Goal: Transaction & Acquisition: Purchase product/service

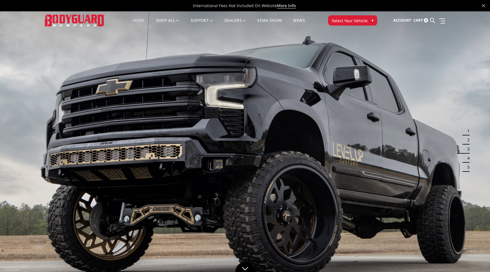
click at [141, 19] on link "Home" at bounding box center [138, 23] width 12 height 11
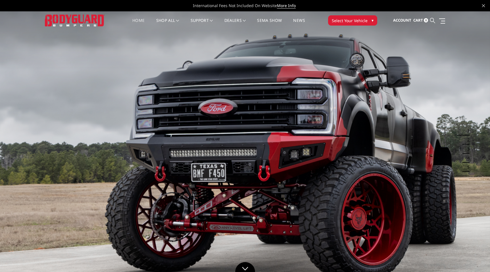
click at [434, 20] on icon at bounding box center [432, 20] width 5 height 5
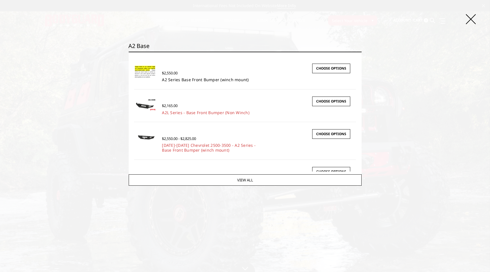
type input "a2 base"
click at [186, 78] on link "A2 Series Base Front Bumper (winch mount)" at bounding box center [205, 79] width 87 height 5
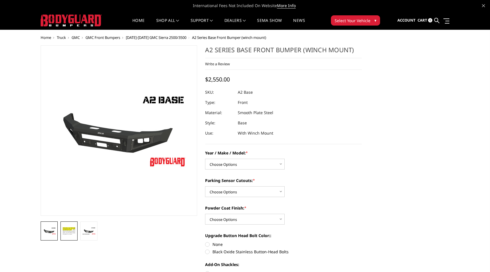
click at [69, 233] on img at bounding box center [69, 230] width 14 height 9
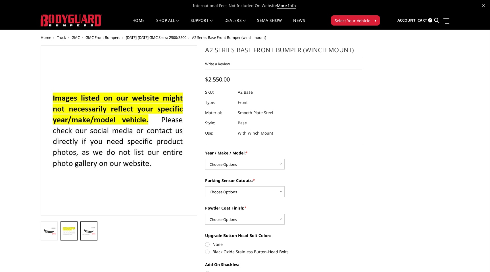
click at [84, 233] on img at bounding box center [89, 231] width 14 height 8
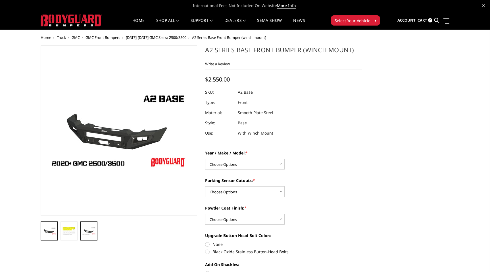
click at [53, 234] on img at bounding box center [49, 231] width 14 height 8
